Goal: Navigation & Orientation: Find specific page/section

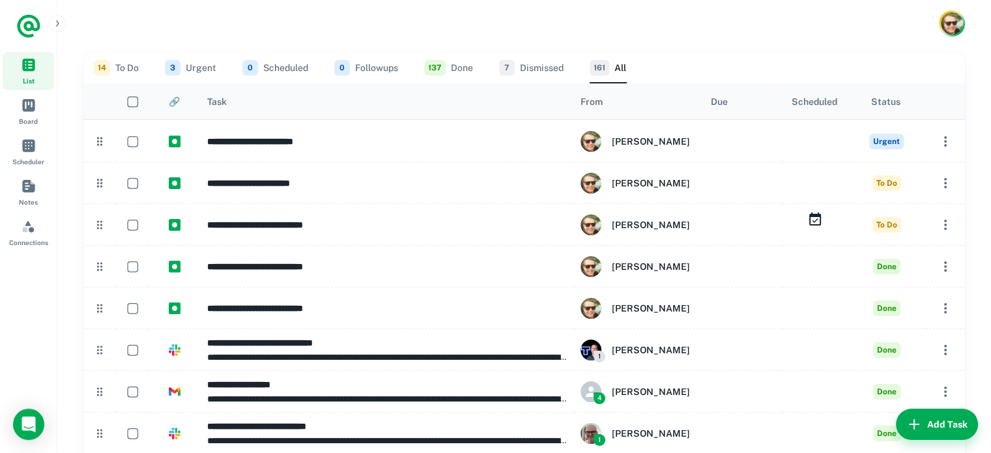
click at [115, 68] on button "14 To Do" at bounding box center [116, 67] width 45 height 31
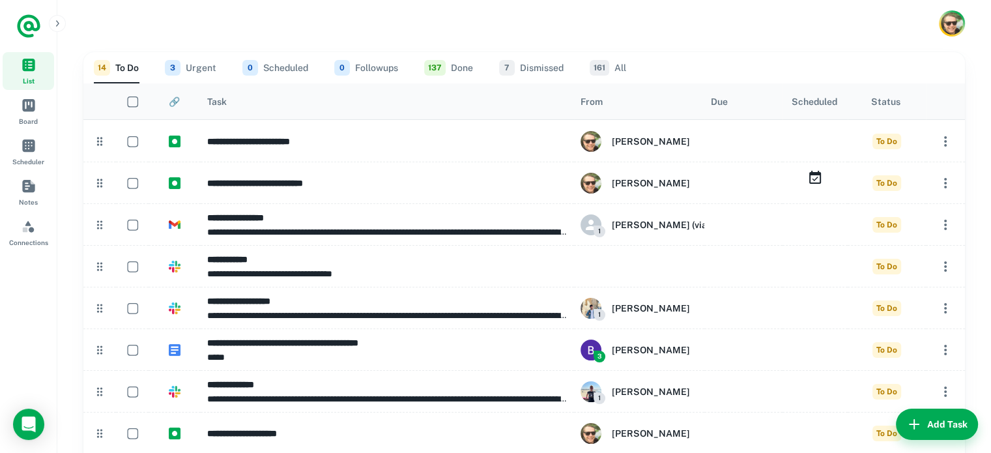
click at [207, 63] on button "3 Urgent" at bounding box center [190, 67] width 51 height 31
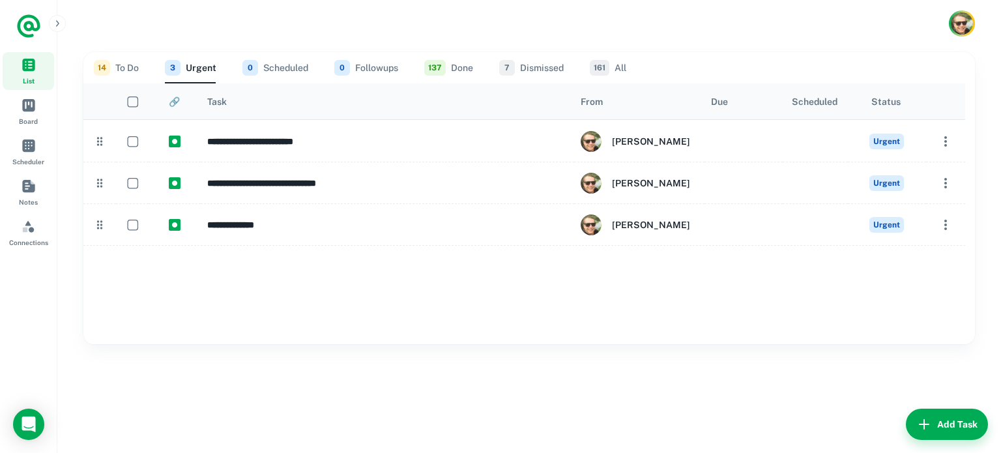
click at [310, 65] on div "14 To Do 3 Urgent 0 Scheduled 0 Followups 137 Done 7 Dismissed 161 All" at bounding box center [529, 67] width 871 height 31
click at [18, 104] on link "Board" at bounding box center [28, 112] width 51 height 38
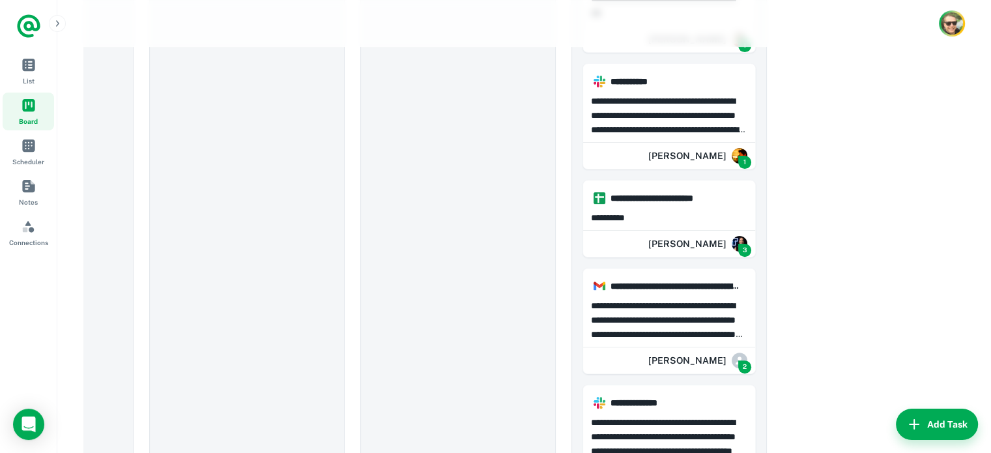
scroll to position [302, 0]
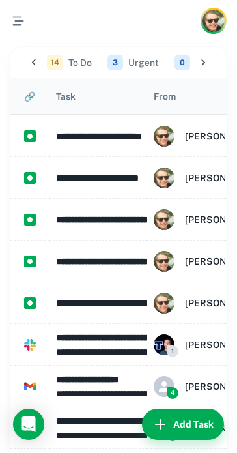
scroll to position [0, 274]
